Goal: Task Accomplishment & Management: Manage account settings

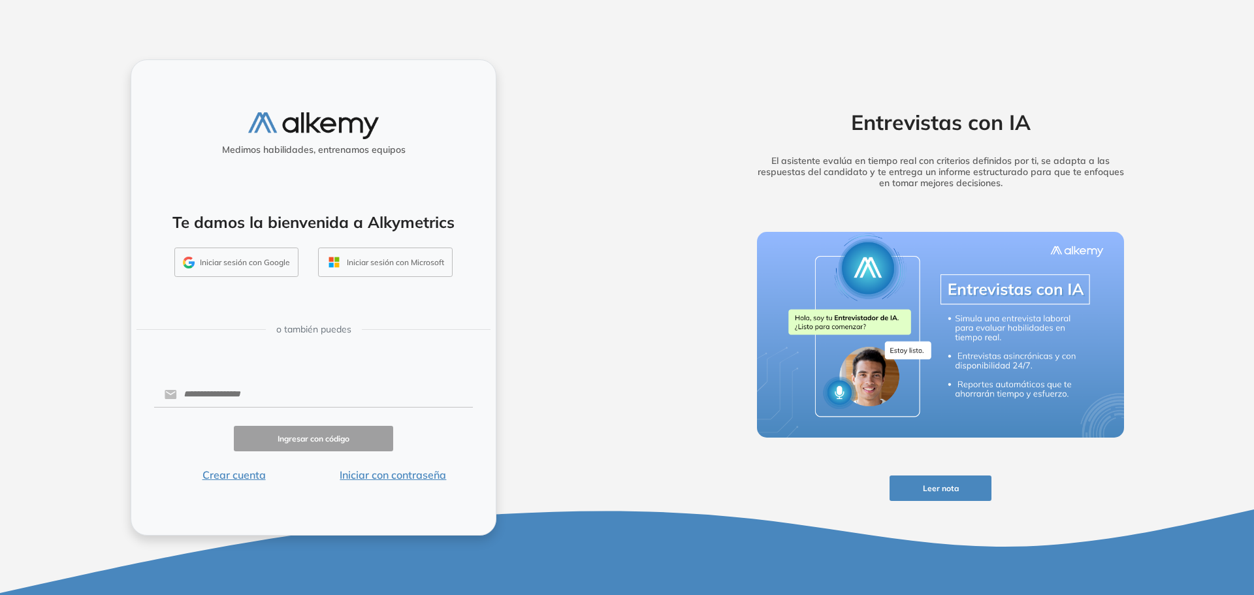
click at [214, 254] on button "Iniciar sesión con Google" at bounding box center [236, 262] width 124 height 30
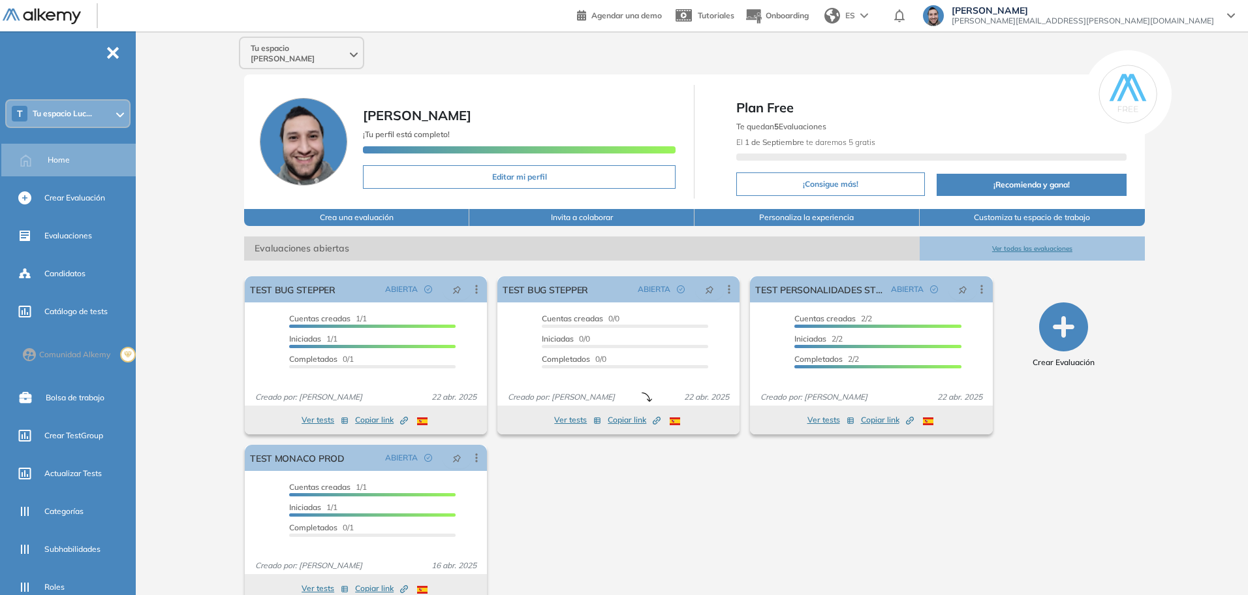
click at [99, 115] on div "T Tu espacio Luc..." at bounding box center [68, 114] width 123 height 26
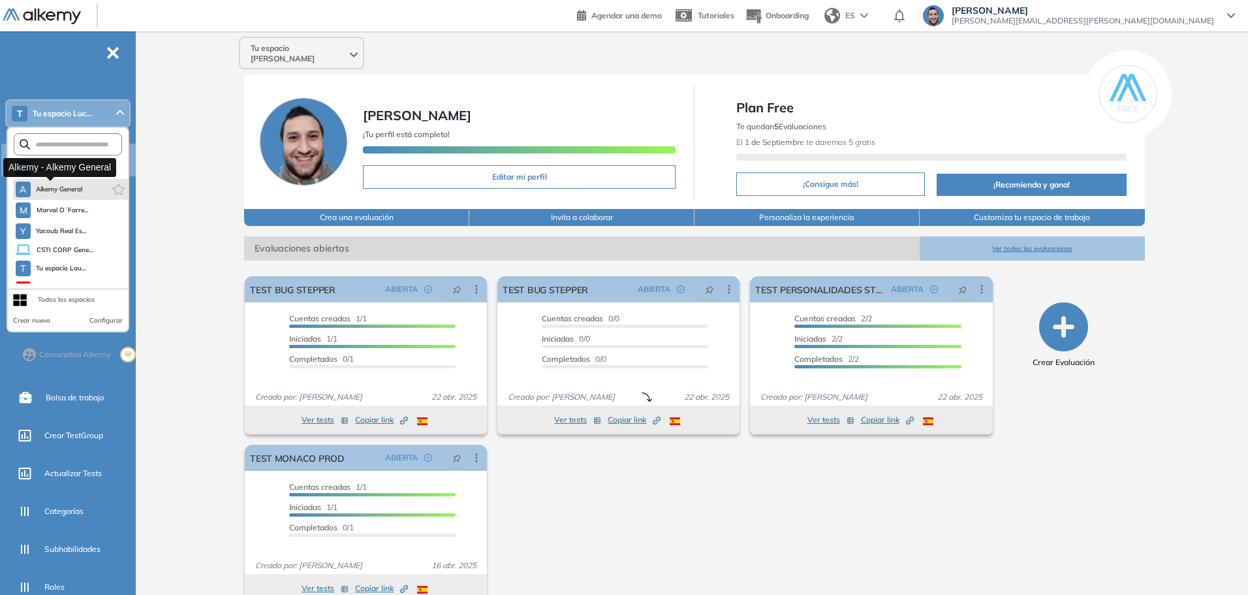
click at [75, 193] on span "Alkemy General" at bounding box center [59, 189] width 47 height 10
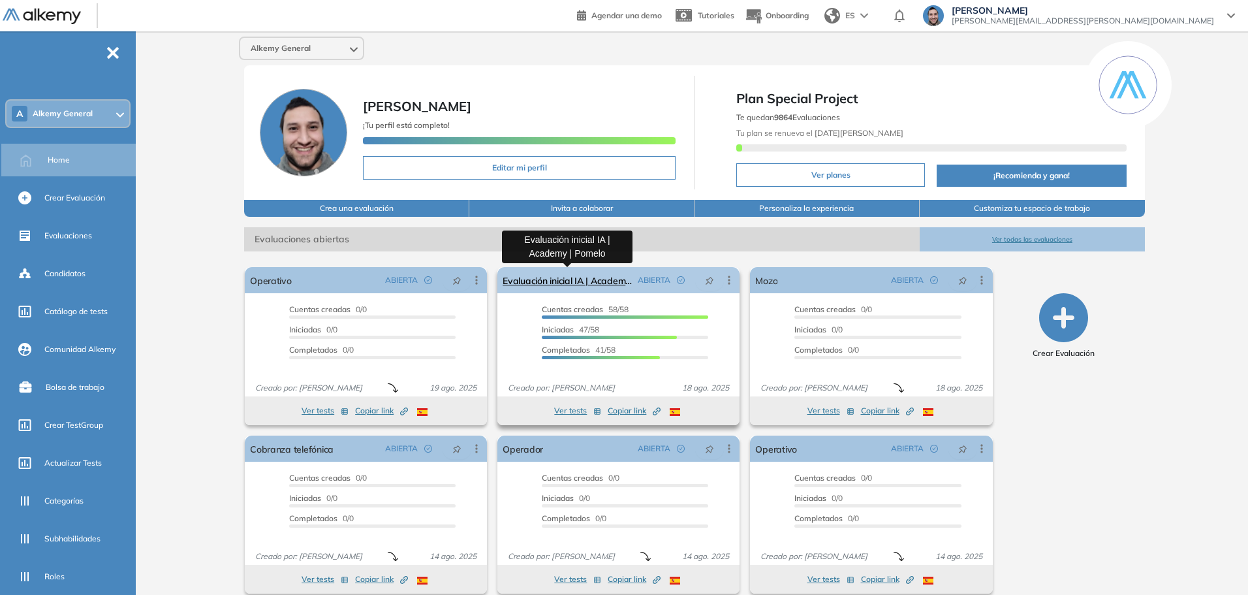
click at [586, 283] on link "Evaluación inicial IA | Academy | Pomelo" at bounding box center [568, 280] width 130 height 26
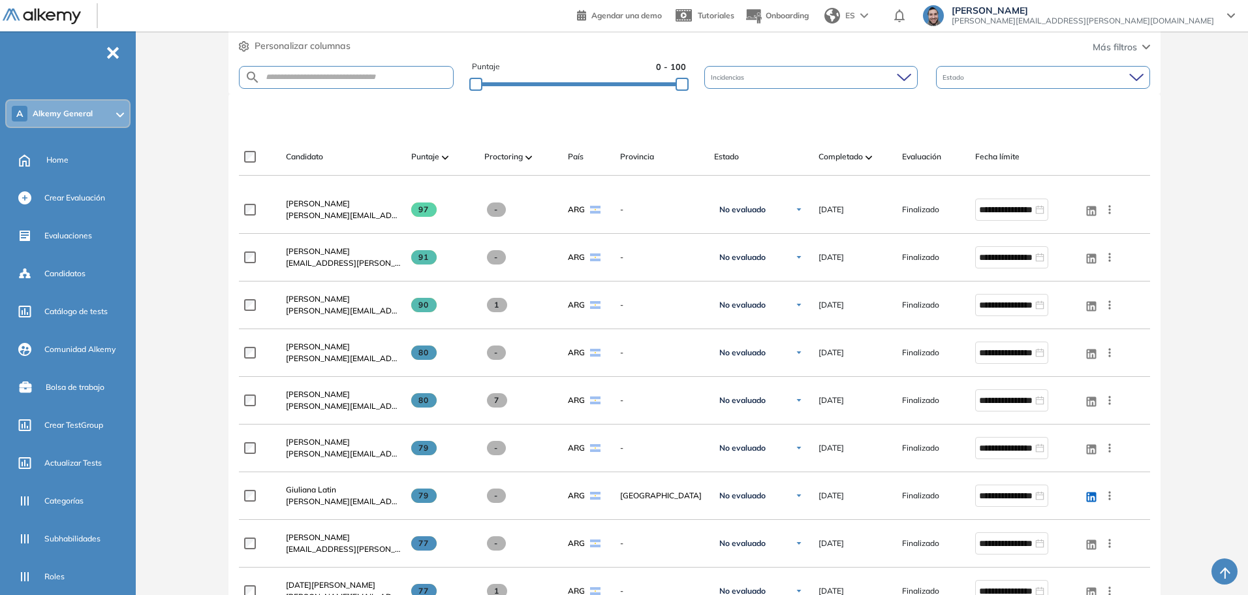
scroll to position [261, 0]
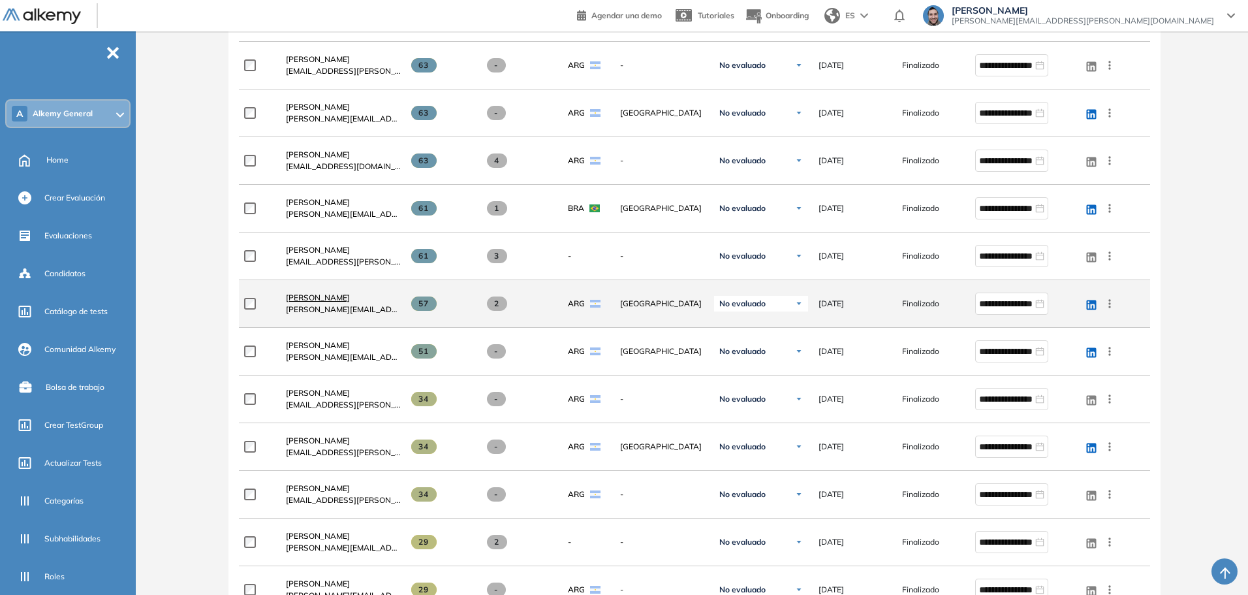
click at [345, 294] on span "Valentina Rodríguez" at bounding box center [318, 298] width 64 height 10
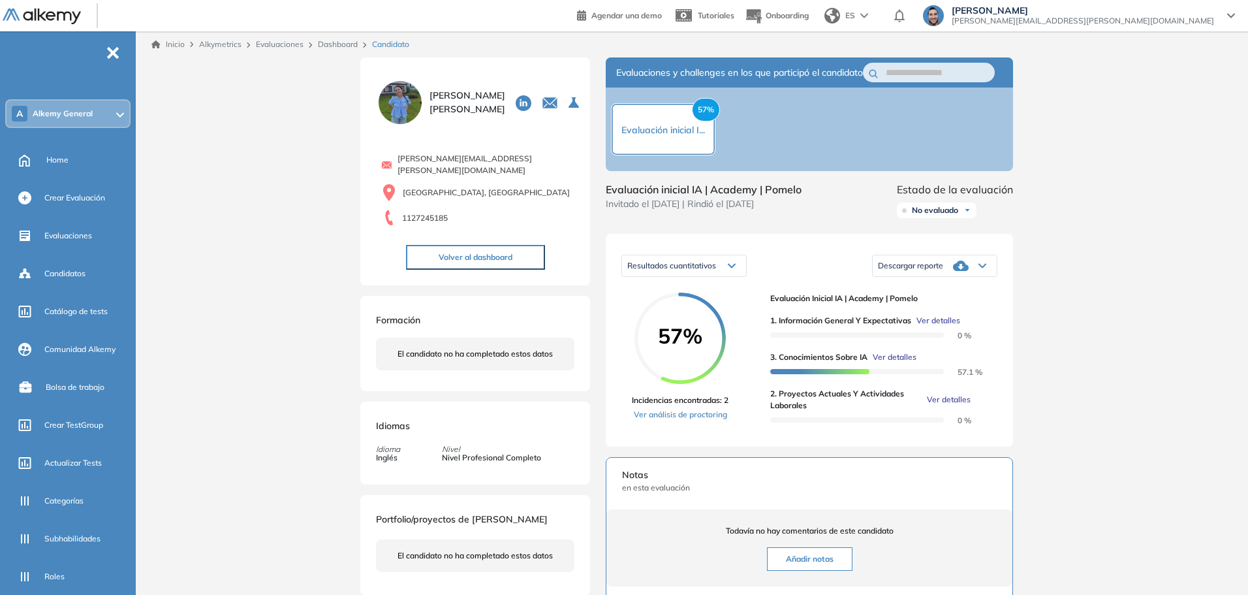
click at [947, 405] on span "Ver detalles" at bounding box center [949, 400] width 44 height 12
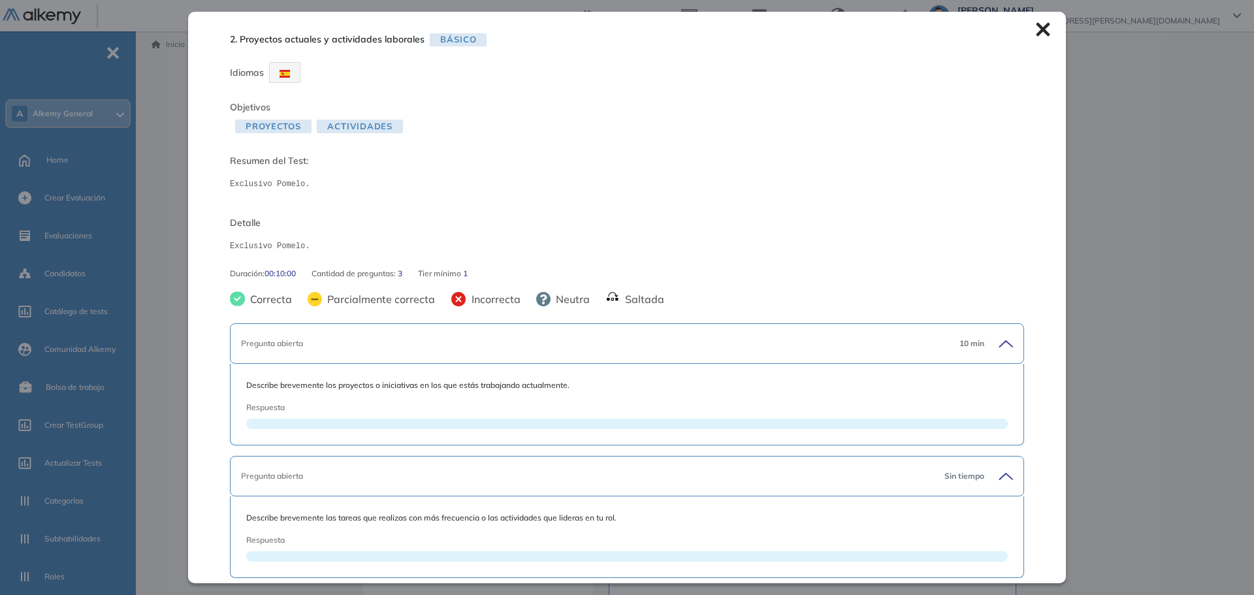
click at [1036, 27] on icon at bounding box center [1043, 29] width 14 height 14
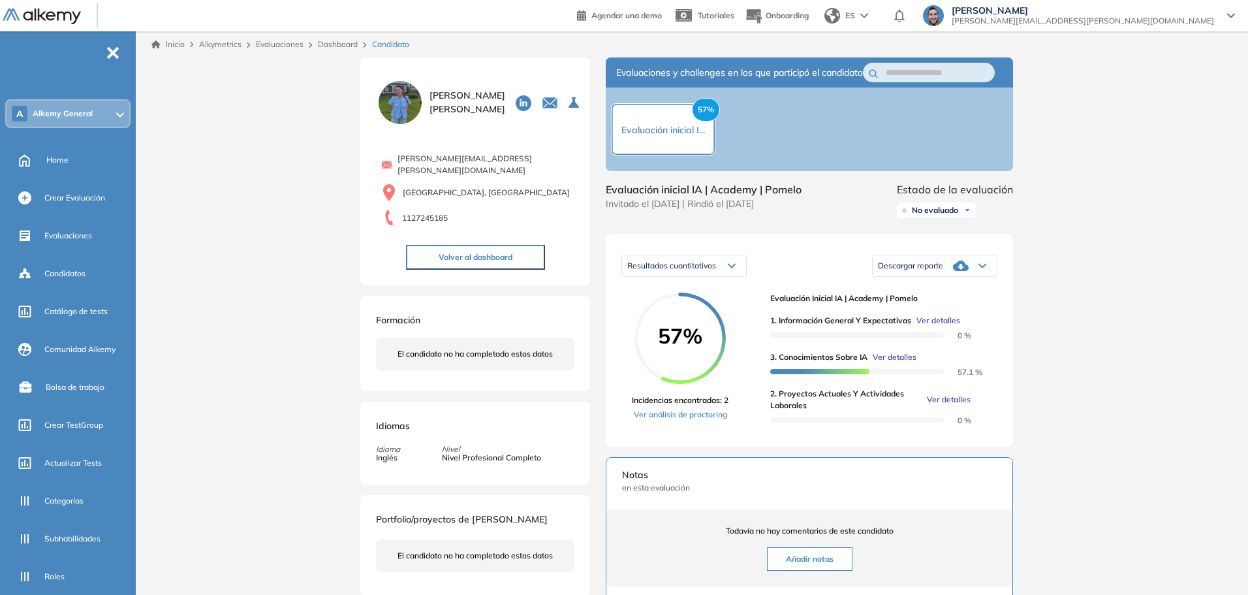
click at [1123, 189] on div "Inicio Alkymetrics Evaluaciones Dashboard Candidato Duración : 00:00:00 Cantida…" at bounding box center [694, 423] width 1107 height 784
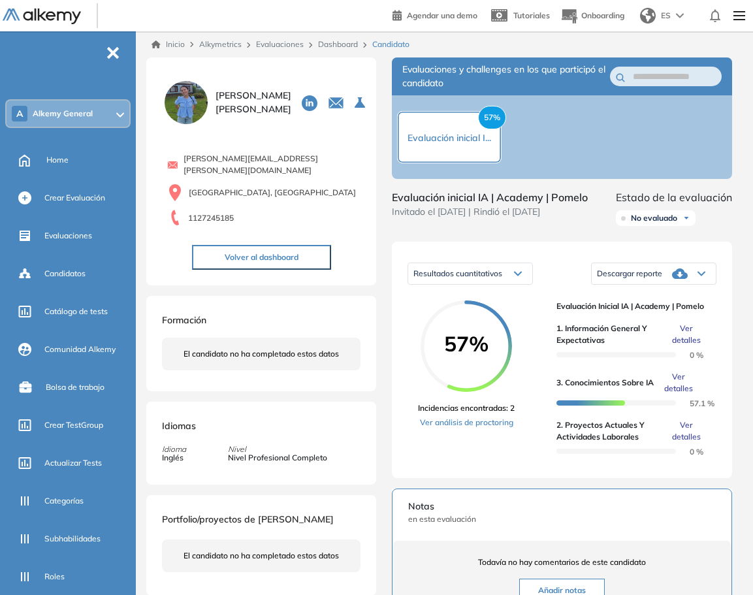
click at [739, 356] on div "Evaluaciones y challenges en los que participó el candidato 57% Evaluación inic…" at bounding box center [562, 435] width 372 height 757
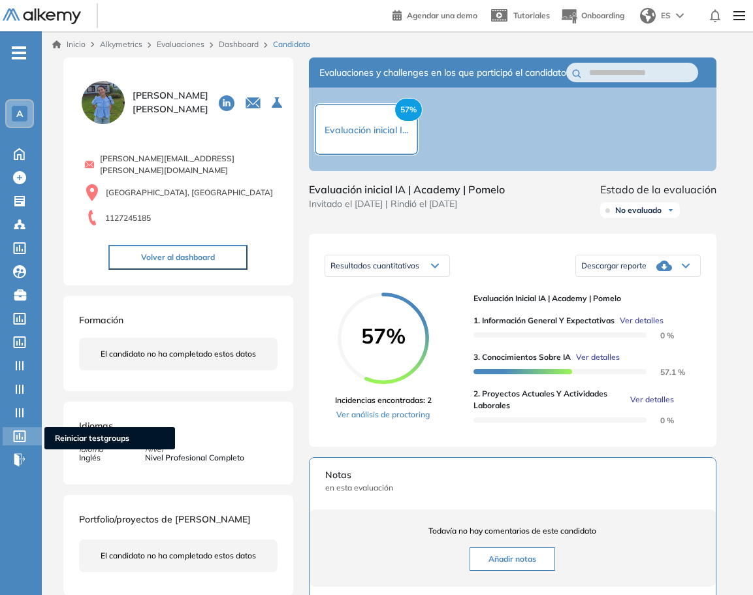
click at [76, 436] on span "Reiniciar testgroups" at bounding box center [110, 438] width 110 height 12
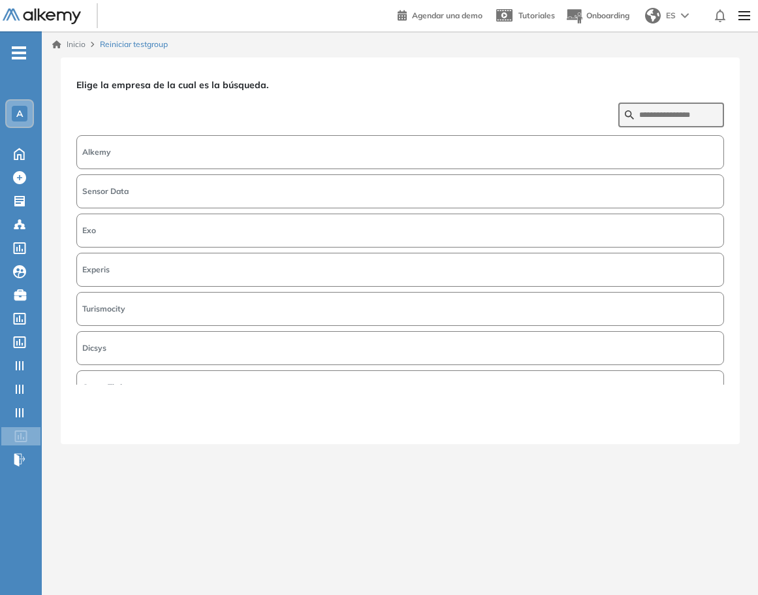
click at [168, 146] on button "Alkemy" at bounding box center [400, 152] width 648 height 34
click at [699, 424] on button "Siguiente" at bounding box center [696, 419] width 56 height 17
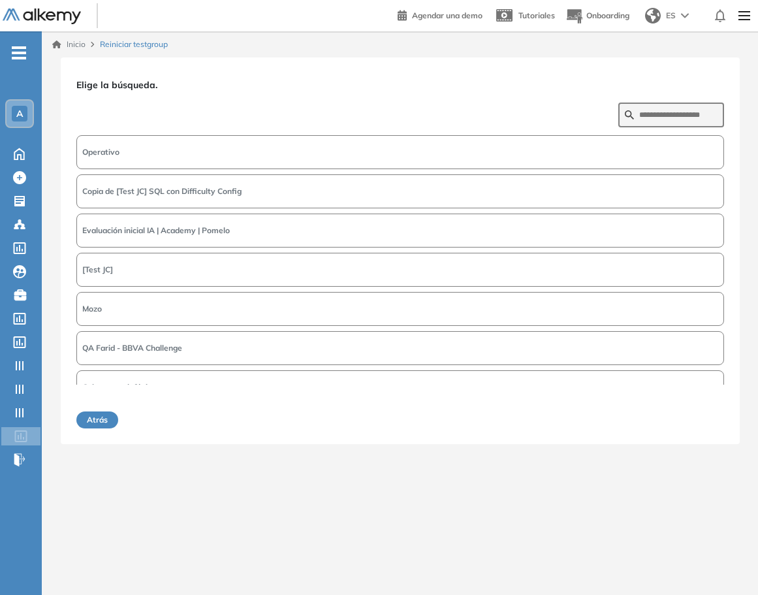
click at [249, 225] on button "Evaluación inicial IA | Academy | Pomelo" at bounding box center [400, 231] width 648 height 34
click at [699, 417] on button "Siguiente" at bounding box center [696, 419] width 56 height 17
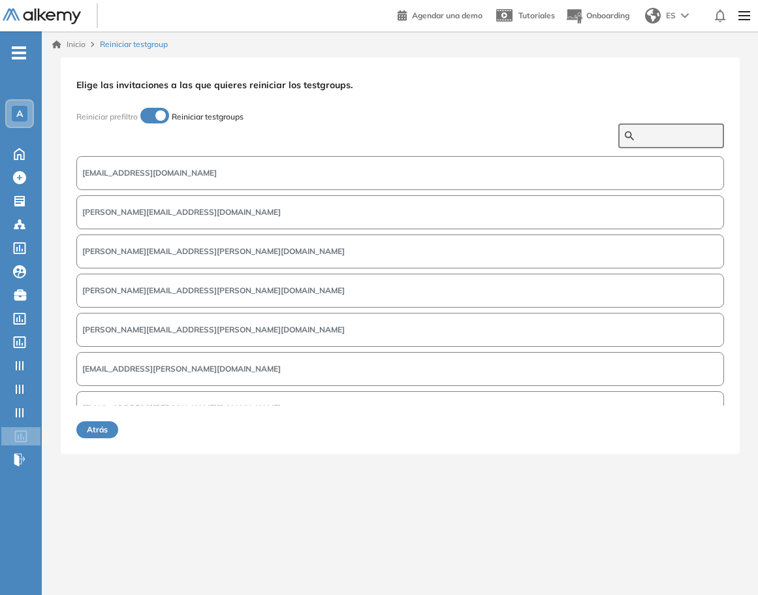
click at [642, 133] on input "text" at bounding box center [678, 136] width 78 height 12
type input "*"
click at [207, 325] on button "valentina.rodriguez@pomelo.la" at bounding box center [400, 330] width 648 height 34
click at [707, 427] on button "Siguiente" at bounding box center [696, 429] width 56 height 17
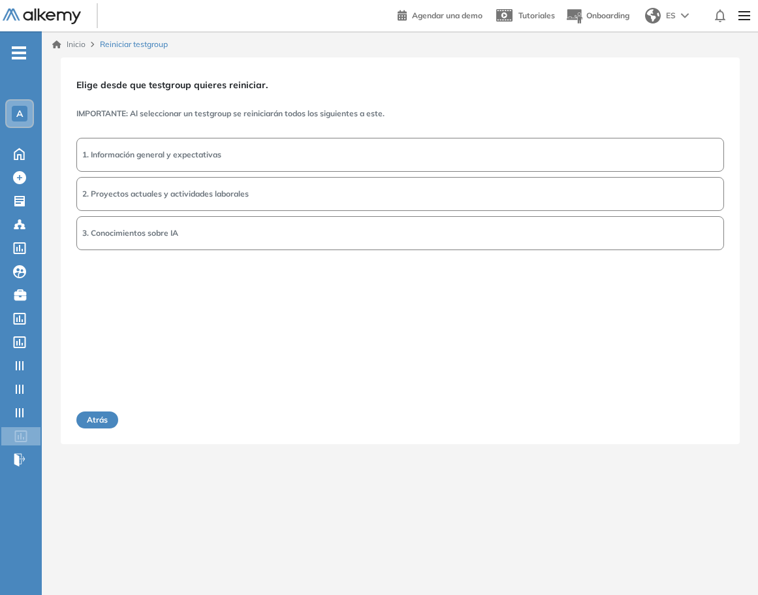
click at [195, 195] on span "2. Proyectos actuales y actividades laborales" at bounding box center [165, 194] width 166 height 12
click at [693, 421] on button "Siguiente" at bounding box center [696, 419] width 56 height 17
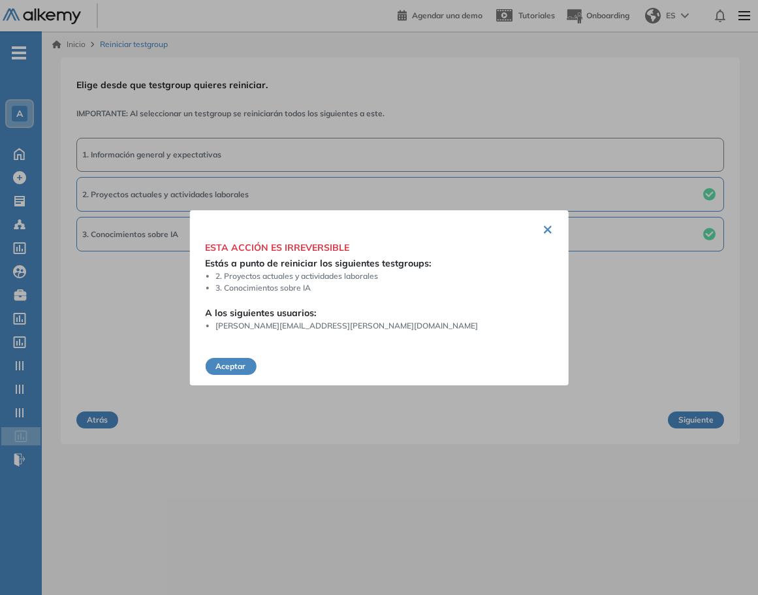
click at [219, 366] on button "Aceptar" at bounding box center [230, 366] width 51 height 17
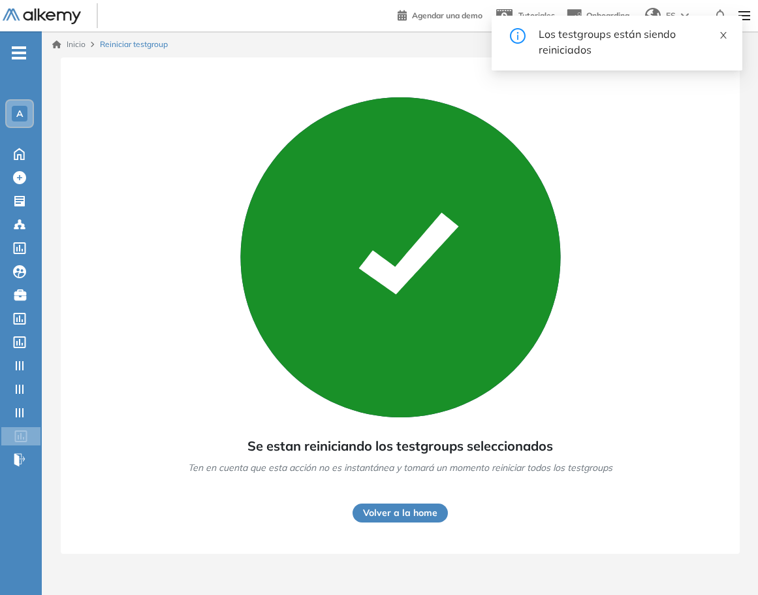
click at [721, 35] on icon "close" at bounding box center [723, 35] width 9 height 9
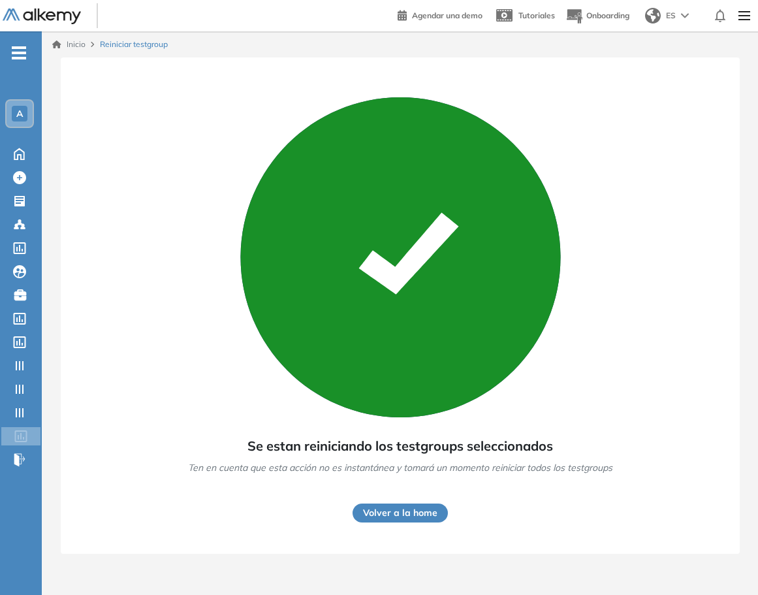
click at [370, 516] on button "Volver a la home" at bounding box center [400, 512] width 95 height 19
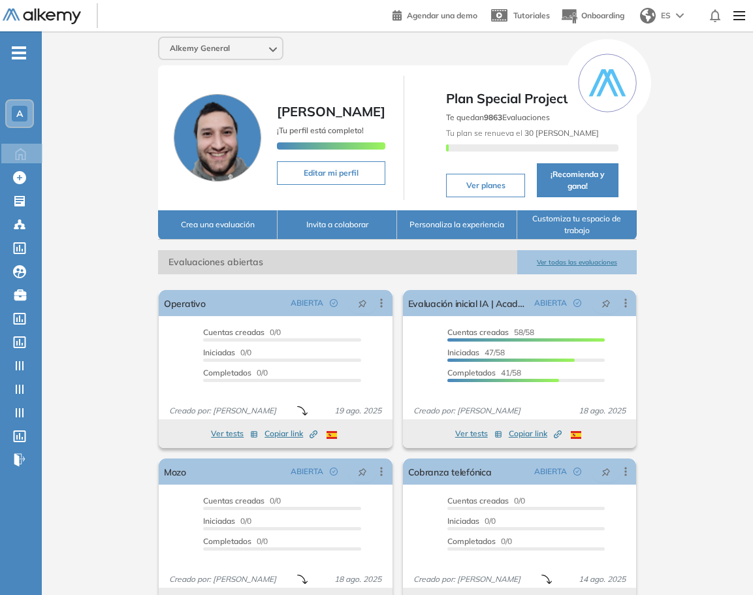
click at [740, 11] on img at bounding box center [739, 16] width 22 height 26
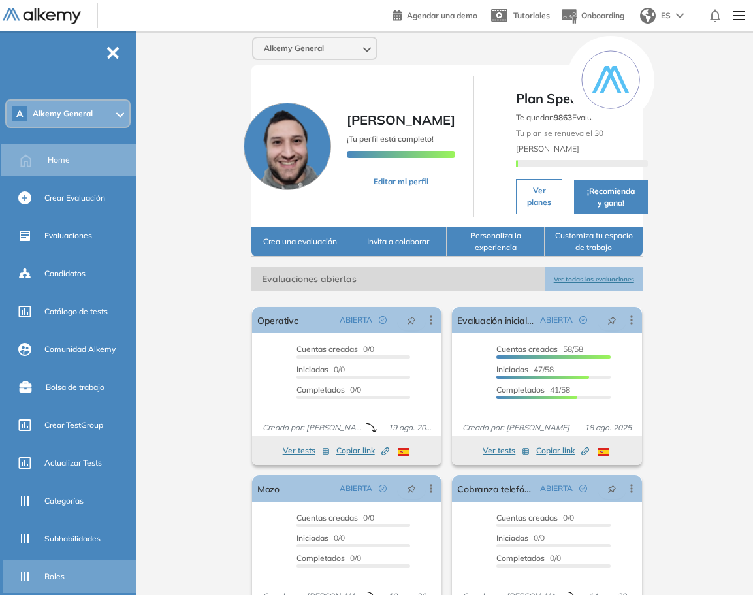
scroll to position [130, 0]
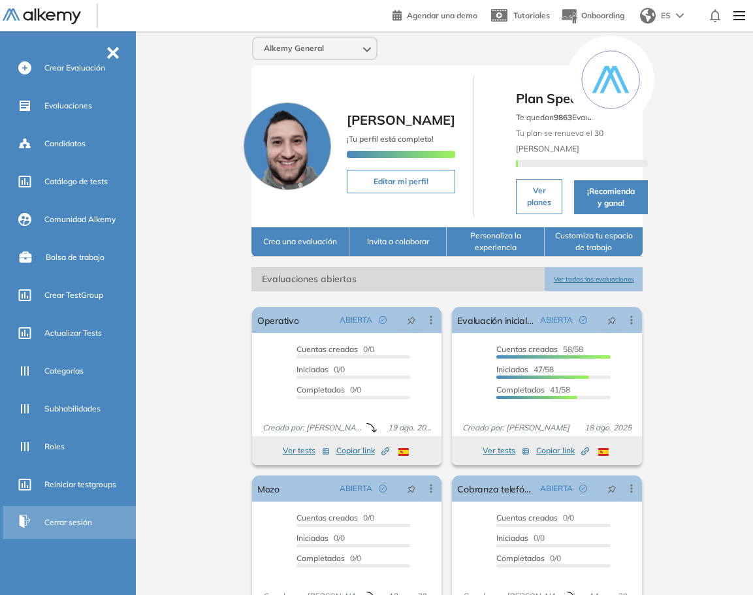
click at [74, 519] on span "Cerrar sesión" at bounding box center [68, 522] width 48 height 12
